Goal: Task Accomplishment & Management: Complete application form

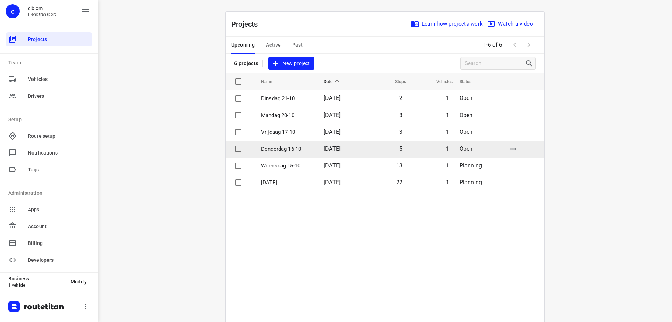
click at [319, 148] on td "[DATE]" at bounding box center [340, 148] width 45 height 17
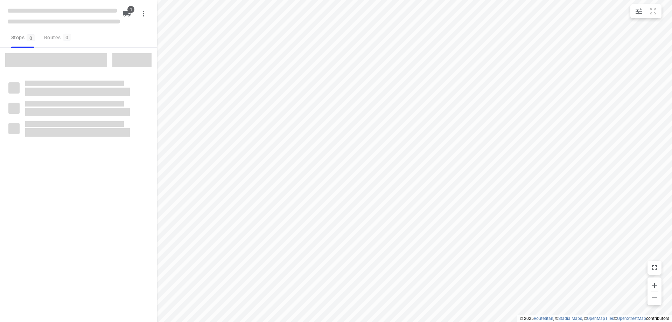
type input "distance"
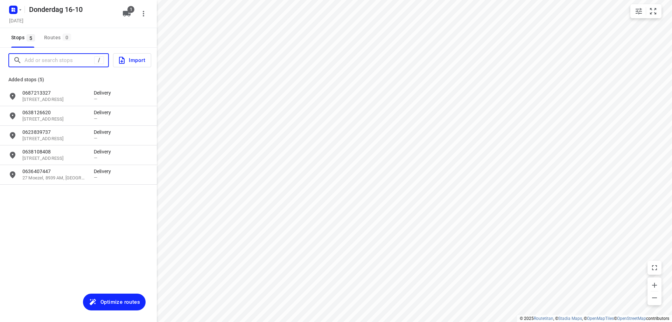
click at [44, 58] on input "Add or search stops" at bounding box center [60, 60] width 70 height 11
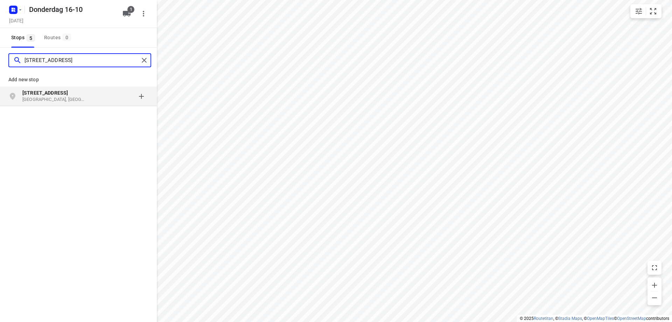
type input "[STREET_ADDRESS]"
click at [46, 97] on p "[GEOGRAPHIC_DATA], [GEOGRAPHIC_DATA]" at bounding box center [54, 99] width 64 height 7
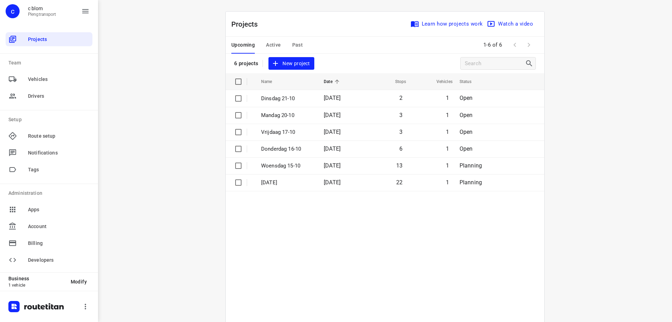
click at [291, 61] on span "New project" at bounding box center [291, 63] width 37 height 9
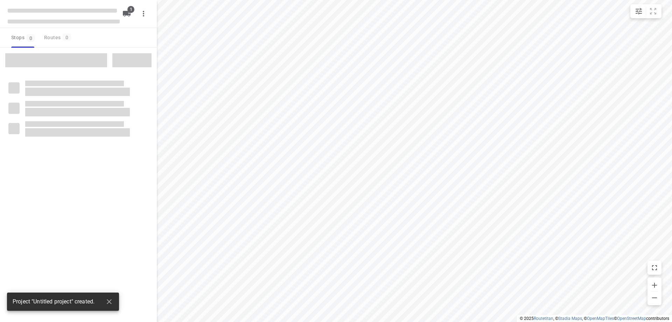
type input "distance"
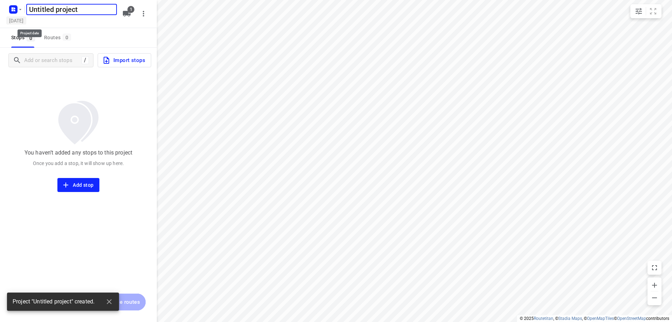
click at [26, 18] on h5 "[DATE]" at bounding box center [16, 20] width 20 height 8
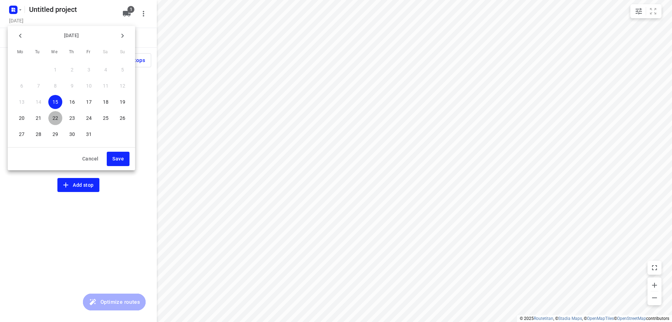
click at [54, 120] on p "22" at bounding box center [56, 117] width 6 height 7
click at [116, 160] on span "Save" at bounding box center [118, 158] width 12 height 9
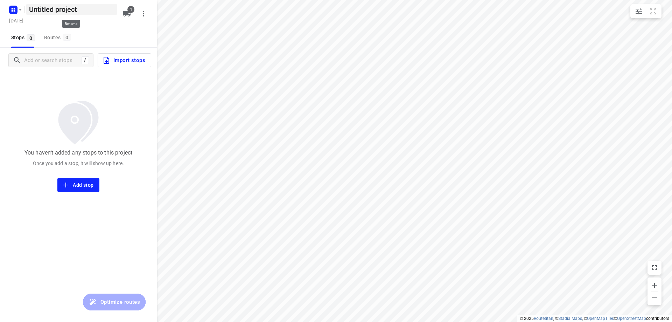
click at [96, 12] on h5 "Untitled project" at bounding box center [71, 9] width 91 height 11
click at [96, 12] on input "Untitled project" at bounding box center [71, 9] width 91 height 11
type input "[DATE]"
click at [92, 27] on div "[DATE] ​ [DATE] 1" at bounding box center [78, 14] width 157 height 28
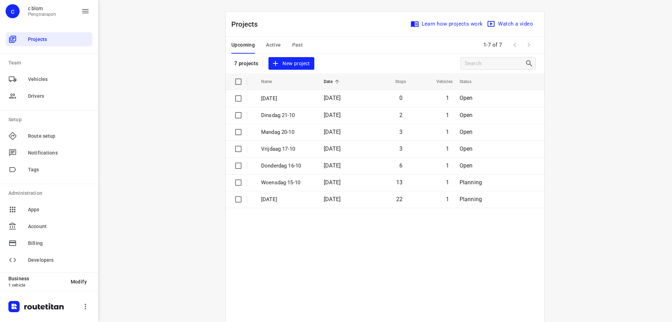
click at [289, 66] on span "New project" at bounding box center [291, 63] width 37 height 9
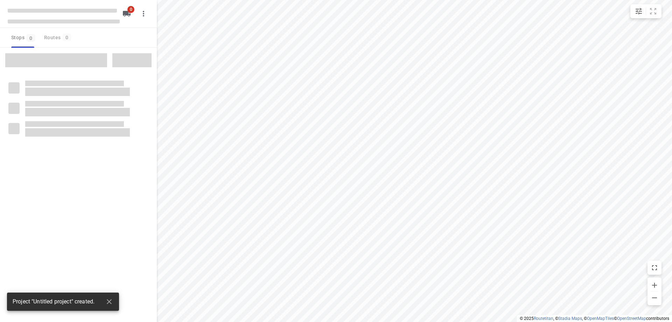
type input "distance"
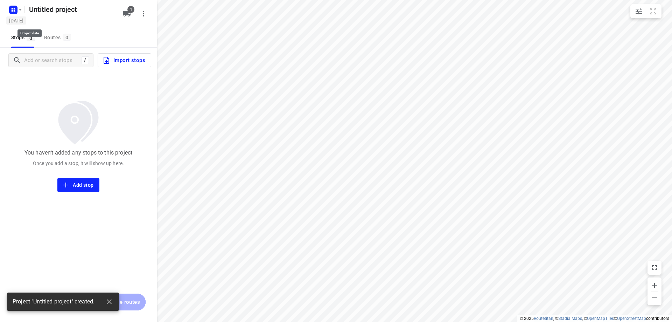
click at [26, 20] on h5 "[DATE]" at bounding box center [16, 20] width 20 height 8
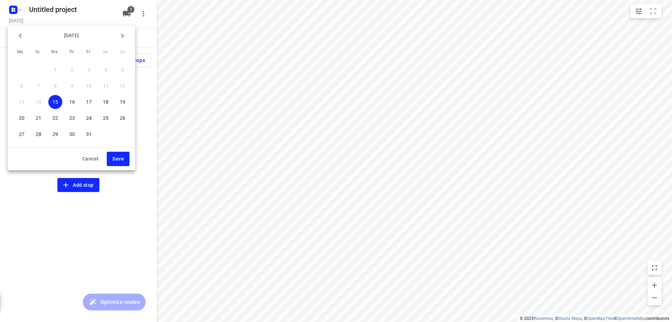
click at [71, 115] on p "23" at bounding box center [72, 117] width 6 height 7
click at [110, 157] on button "Save" at bounding box center [118, 159] width 23 height 14
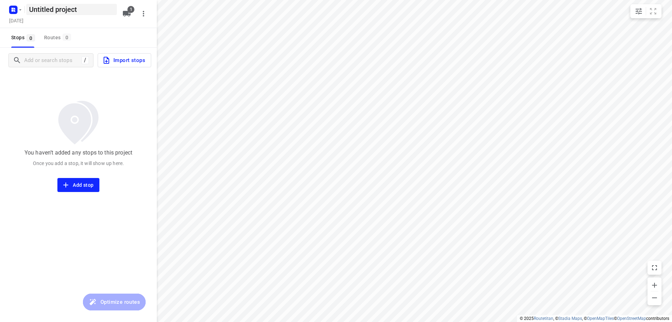
click at [100, 9] on h5 "Untitled project" at bounding box center [71, 9] width 91 height 11
click at [100, 9] on input "Untitled project" at bounding box center [71, 9] width 91 height 11
type input "[DATE]"
click at [98, 26] on div "[DATE]" at bounding box center [64, 20] width 112 height 9
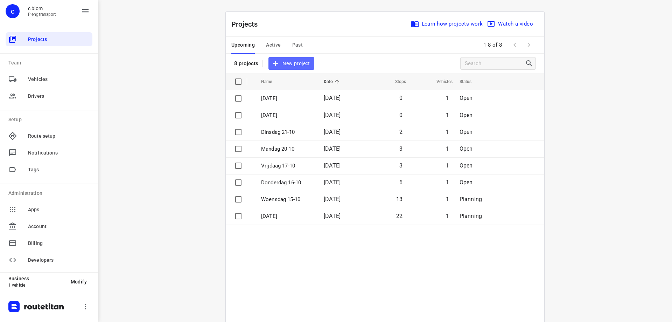
click at [284, 57] on button "New project" at bounding box center [292, 63] width 46 height 13
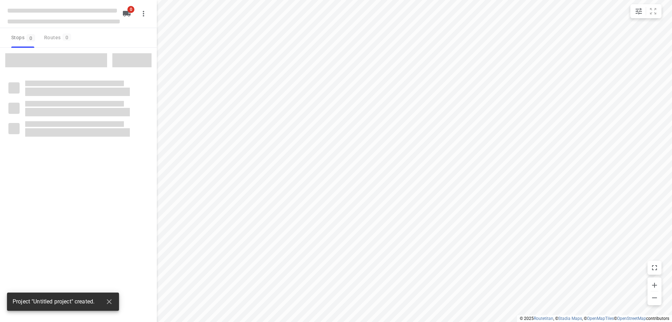
type input "distance"
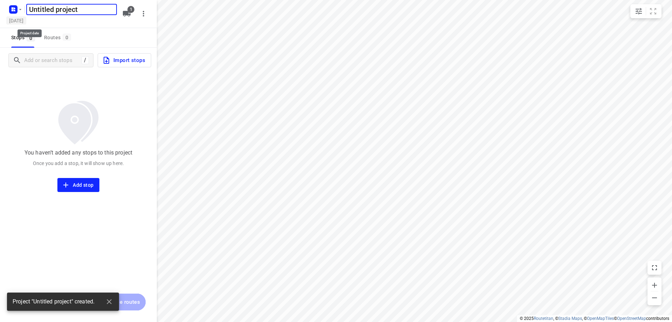
click at [26, 21] on h5 "[DATE]" at bounding box center [16, 20] width 20 height 8
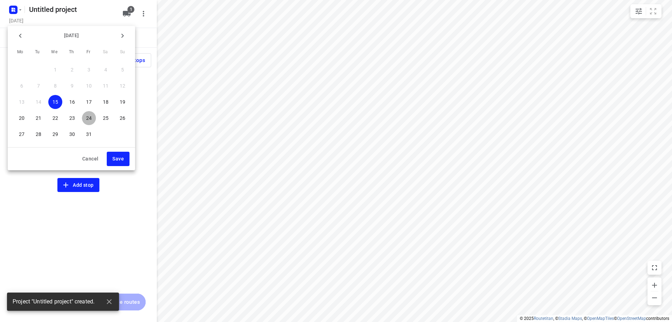
click at [90, 116] on p "24" at bounding box center [89, 117] width 6 height 7
click at [115, 154] on span "Save" at bounding box center [118, 158] width 12 height 9
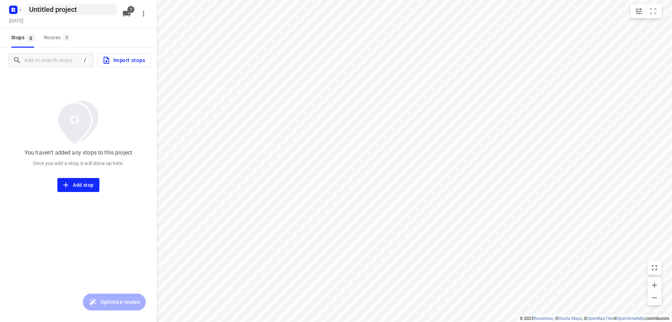
click at [88, 12] on h5 "Untitled project" at bounding box center [71, 9] width 91 height 11
click at [88, 12] on input "Untitled project" at bounding box center [71, 9] width 91 height 11
type input "[DATE]"
click at [89, 27] on div "[DATE] ​ [DATE] 1" at bounding box center [78, 14] width 157 height 28
